Goal: Task Accomplishment & Management: Manage account settings

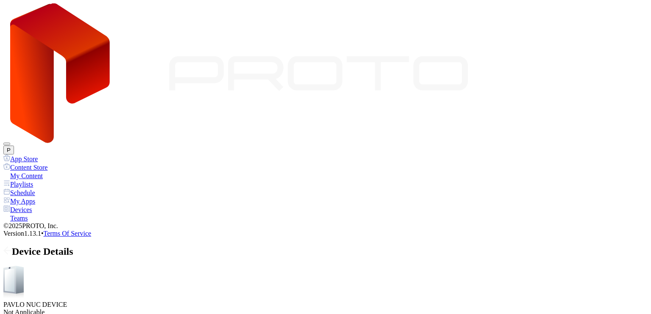
click at [54, 190] on button "Disabled" at bounding box center [39, 185] width 29 height 9
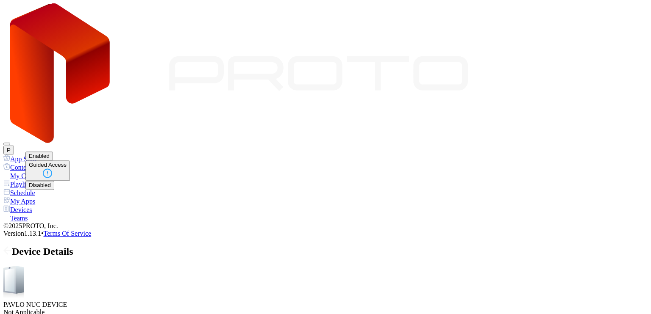
click at [70, 181] on button "Guided Access" at bounding box center [47, 171] width 45 height 20
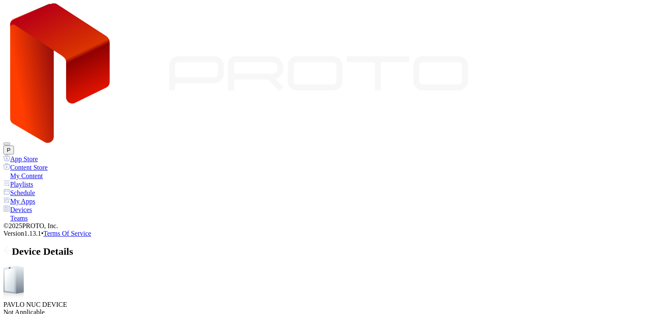
click at [20, 206] on div "Devices" at bounding box center [325, 210] width 644 height 8
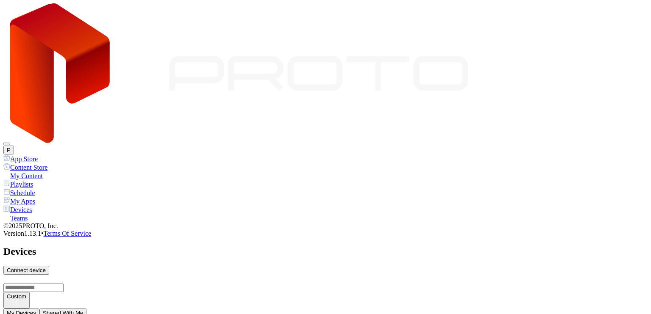
click at [52, 197] on div "My Apps" at bounding box center [325, 201] width 644 height 8
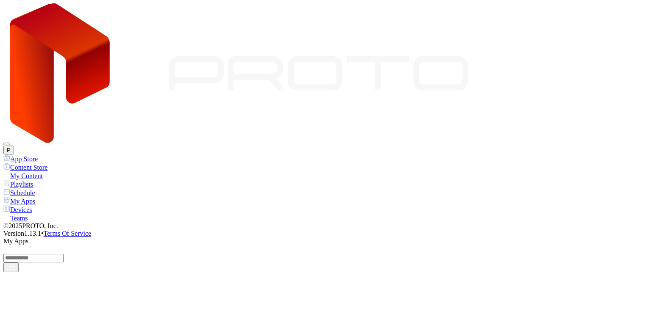
click at [54, 206] on div "Devices" at bounding box center [325, 210] width 644 height 8
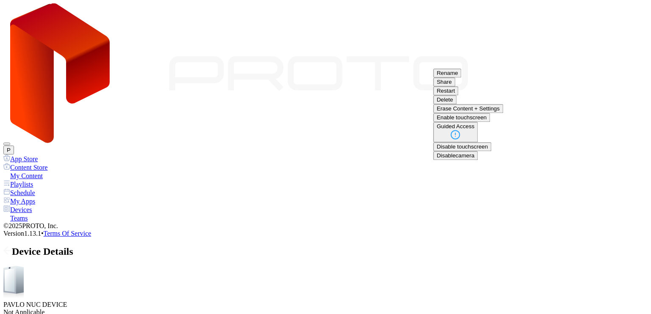
click at [458, 95] on button "Restart" at bounding box center [445, 90] width 25 height 9
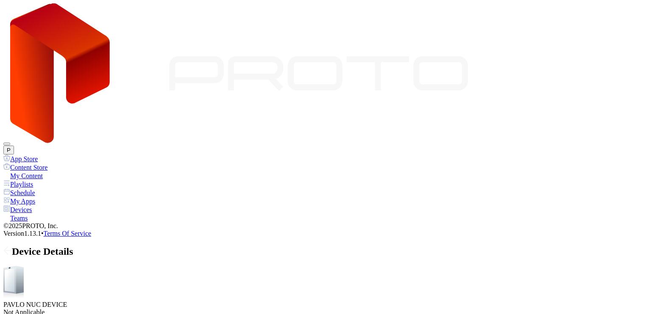
click at [67, 168] on div "Guided Access" at bounding box center [48, 165] width 38 height 6
